Goal: Check status: Check status

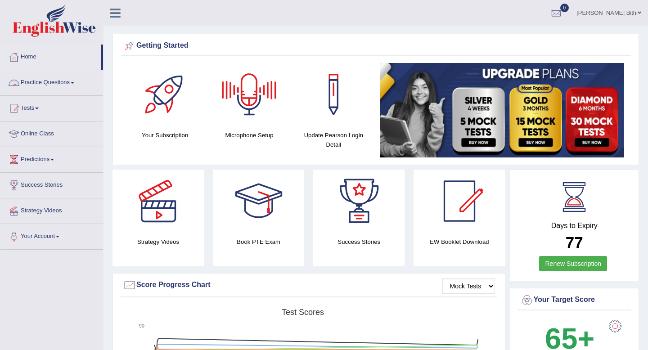
click at [30, 61] on link "Home" at bounding box center [50, 56] width 100 height 22
click at [28, 57] on link "Home" at bounding box center [50, 56] width 100 height 22
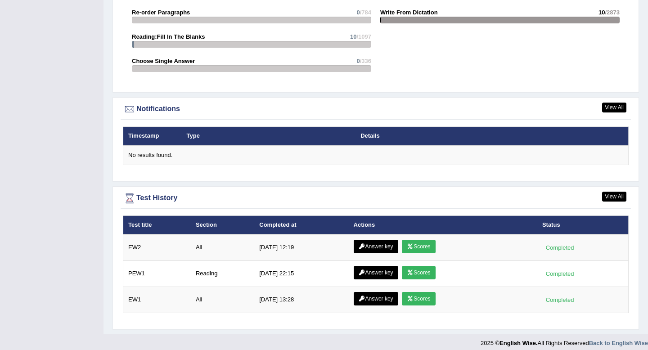
scroll to position [1010, 0]
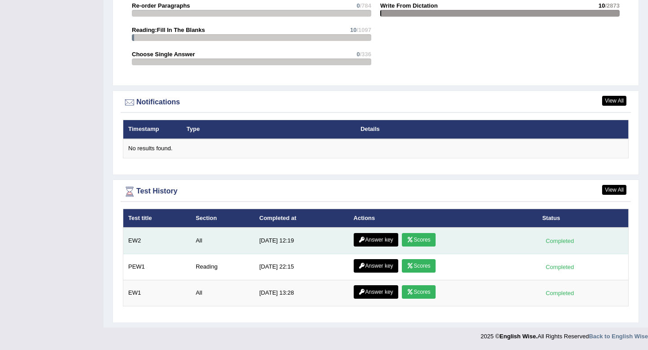
click at [414, 238] on link "Scores" at bounding box center [418, 239] width 33 height 13
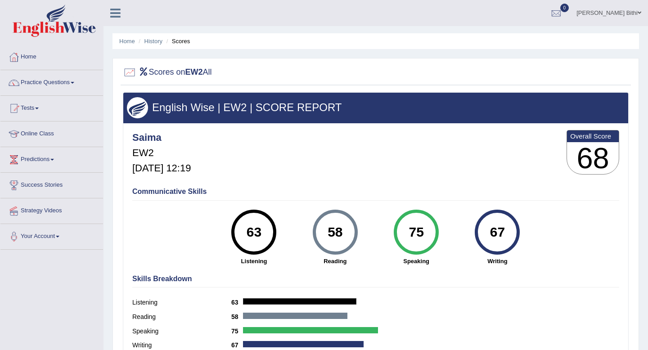
click at [35, 107] on link "Tests" at bounding box center [51, 107] width 103 height 22
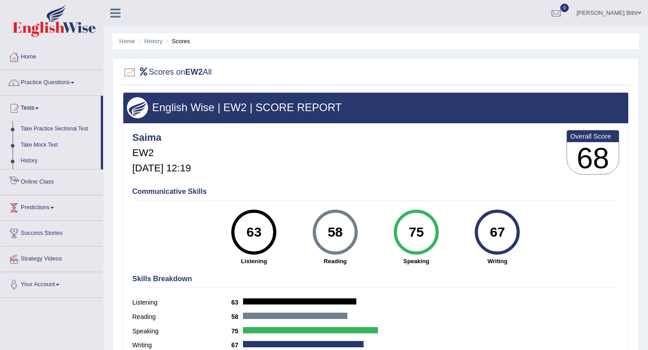
click at [39, 199] on link "Predictions" at bounding box center [51, 206] width 103 height 22
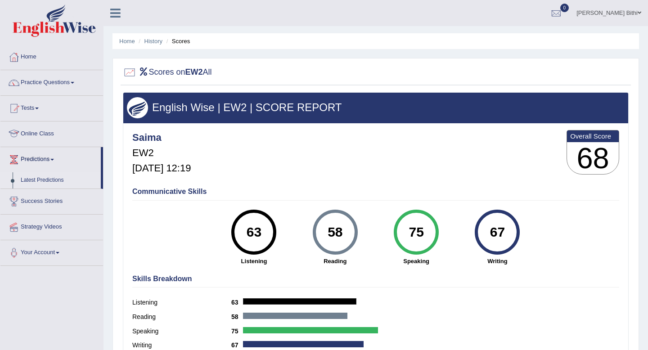
click at [43, 177] on link "Latest Predictions" at bounding box center [59, 180] width 84 height 16
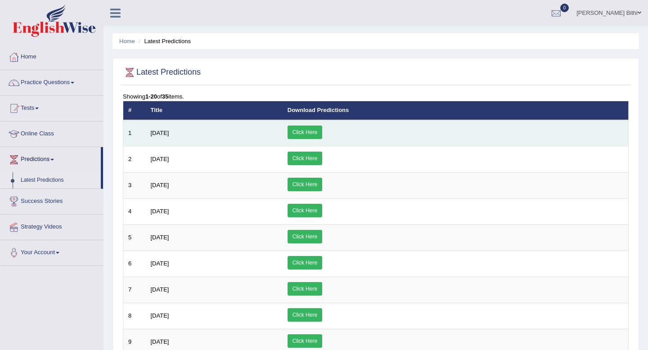
click at [322, 132] on link "Click Here" at bounding box center [305, 132] width 35 height 13
